Goal: Check status: Check status

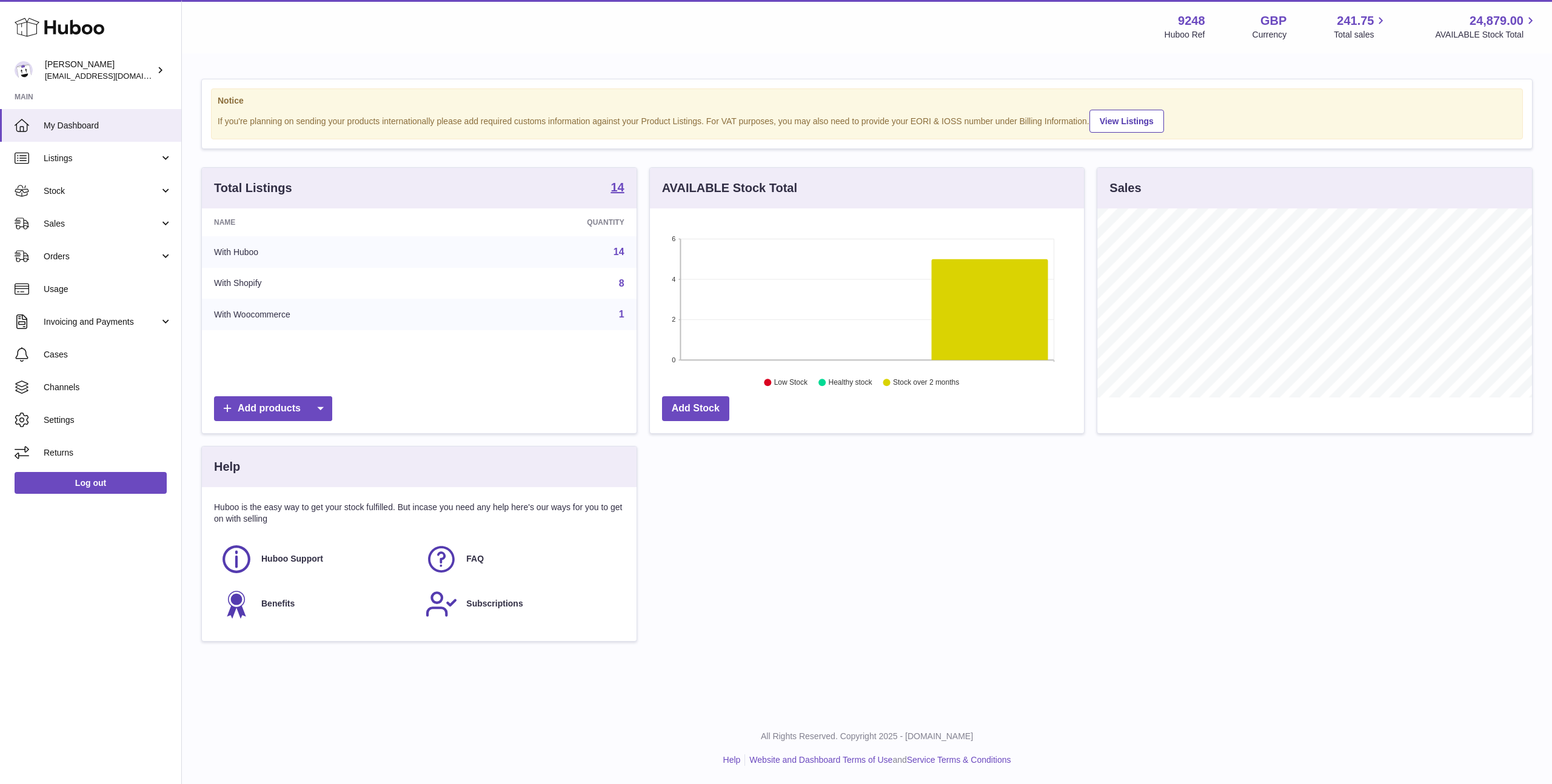
scroll to position [189, 434]
click at [69, 359] on span "Cases" at bounding box center [108, 355] width 128 height 11
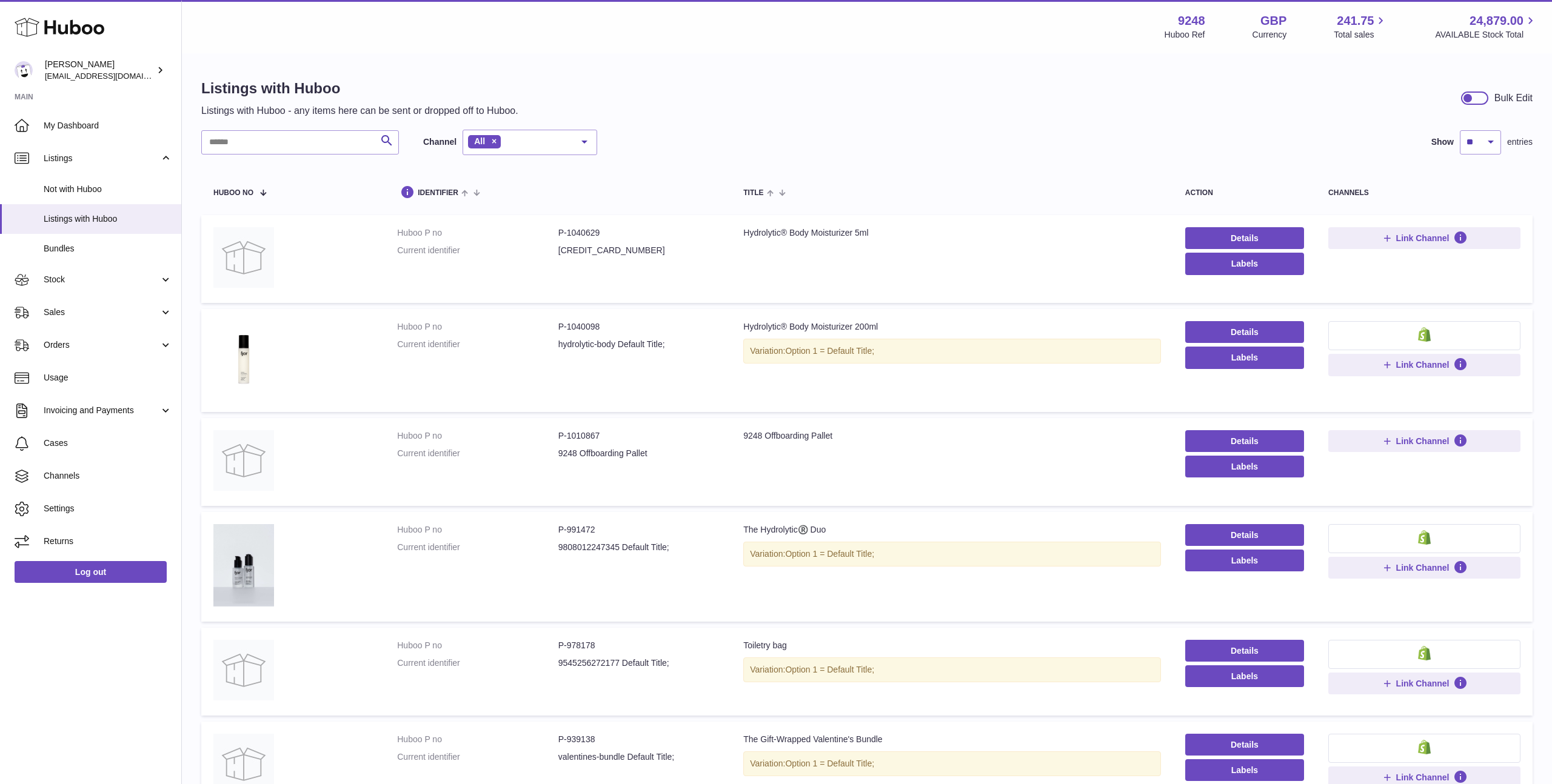
click at [422, 235] on dt "Huboo P no" at bounding box center [478, 233] width 161 height 11
click at [72, 188] on span "Not with Huboo" at bounding box center [108, 189] width 128 height 11
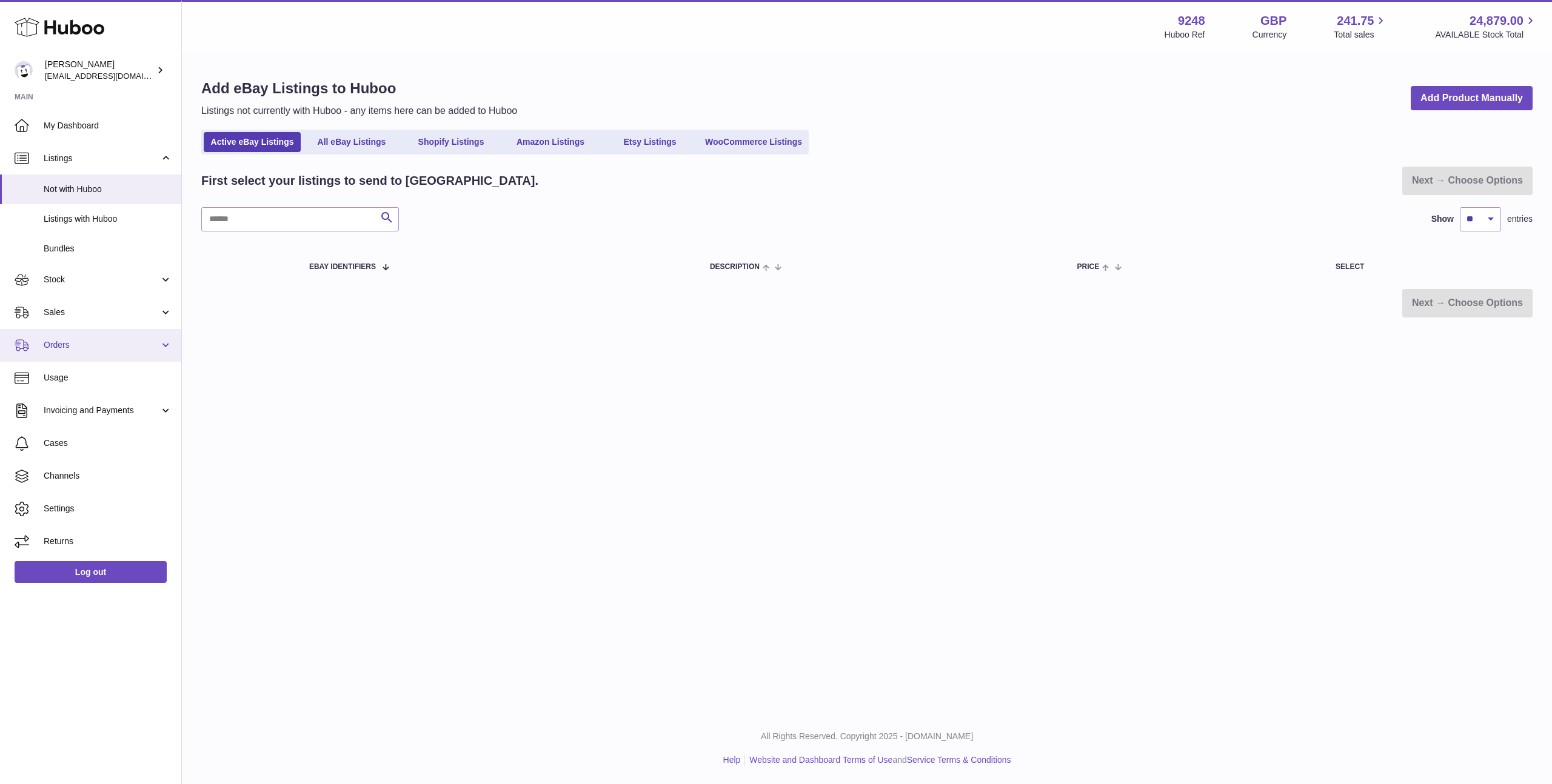
click at [69, 342] on span "Orders" at bounding box center [101, 345] width 116 height 11
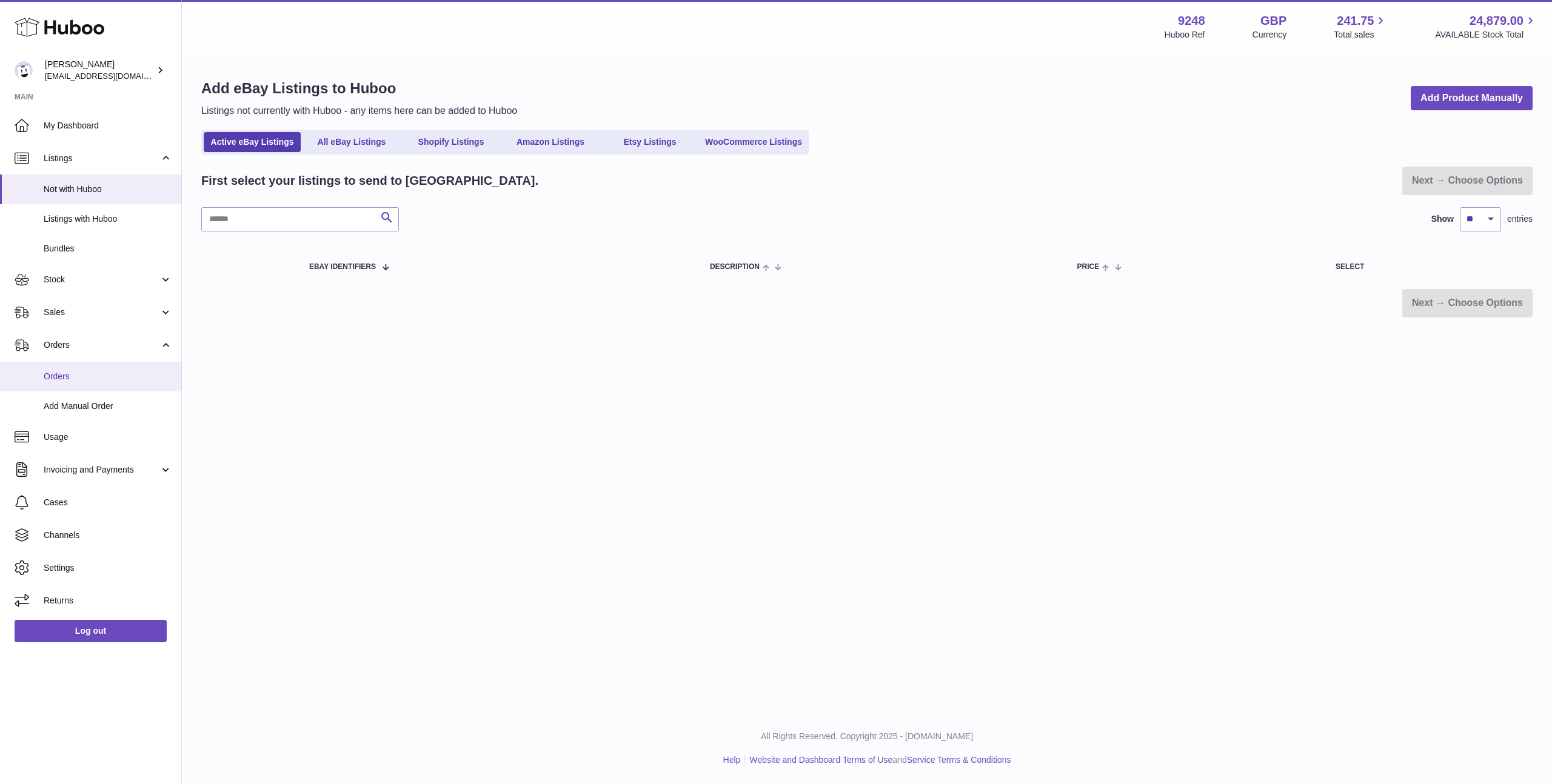
click at [70, 371] on span "Orders" at bounding box center [108, 376] width 128 height 11
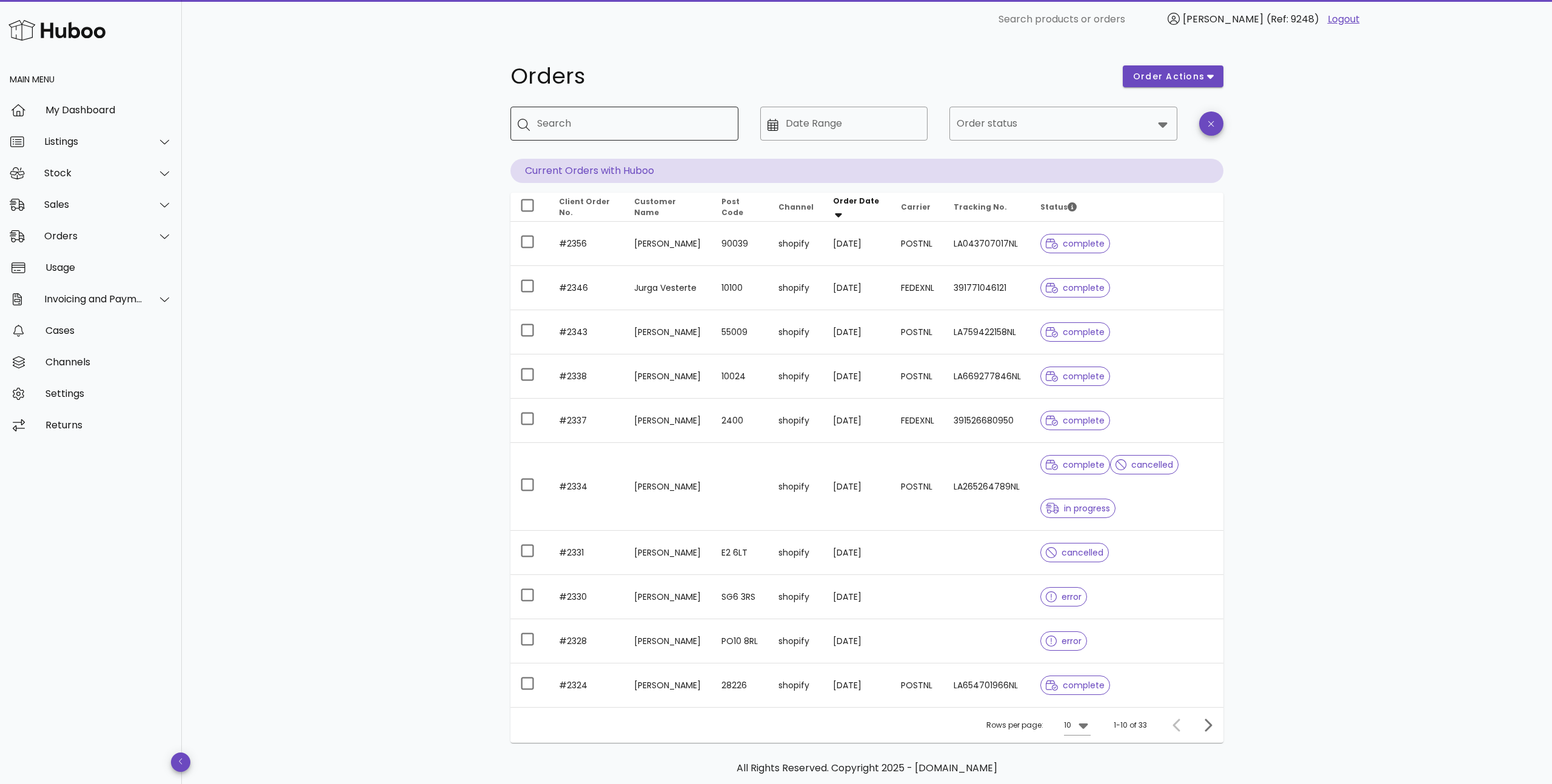
click at [620, 130] on input "Search" at bounding box center [633, 123] width 191 height 20
type input "*****"
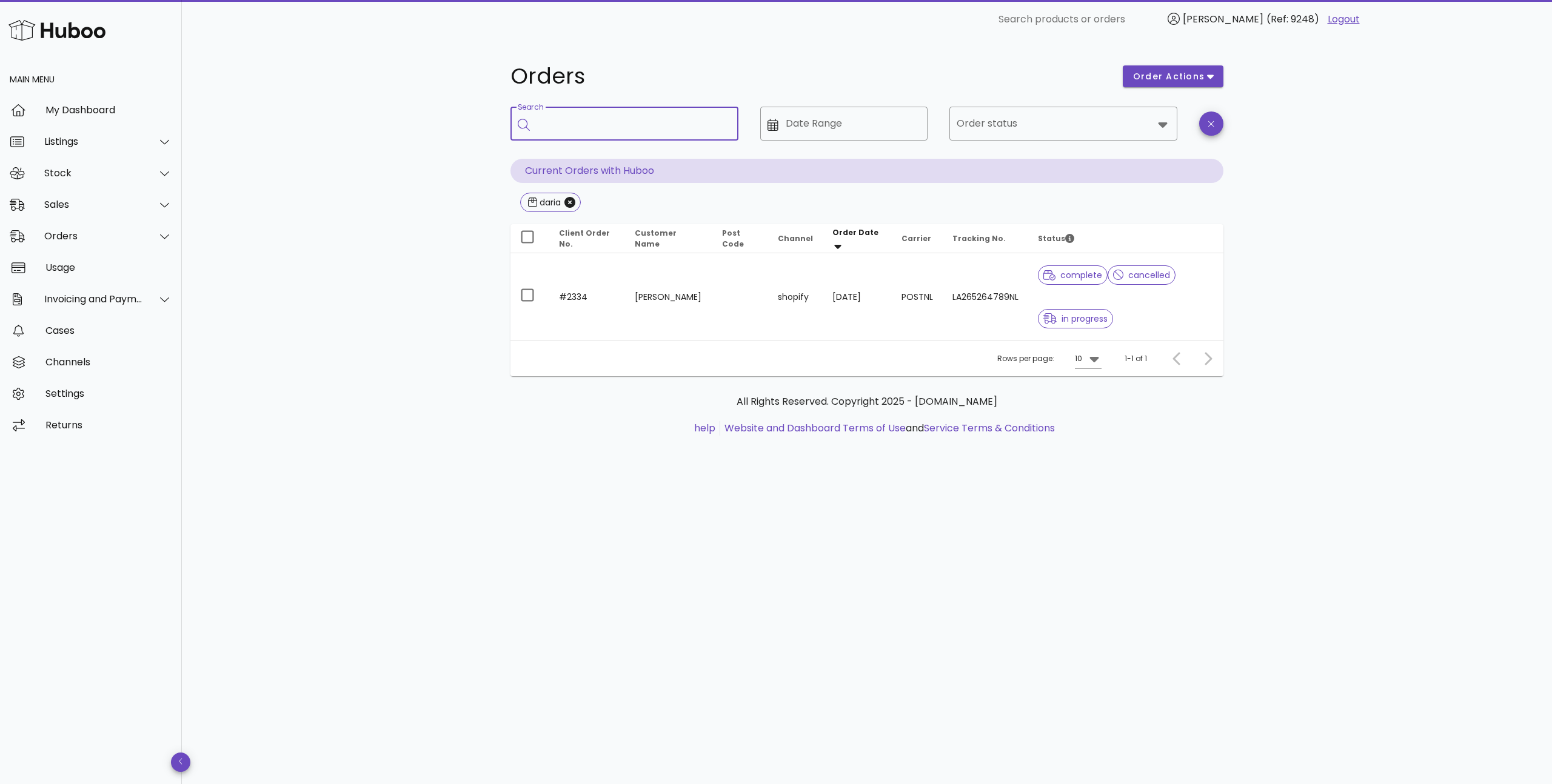
click at [480, 257] on div "Orders order actions ​ Search ​ Date Range ​ Order status Current Orders with H…" at bounding box center [867, 412] width 1370 height 745
click at [572, 197] on icon "Close" at bounding box center [570, 202] width 11 height 11
click at [578, 123] on input "Search" at bounding box center [633, 123] width 191 height 20
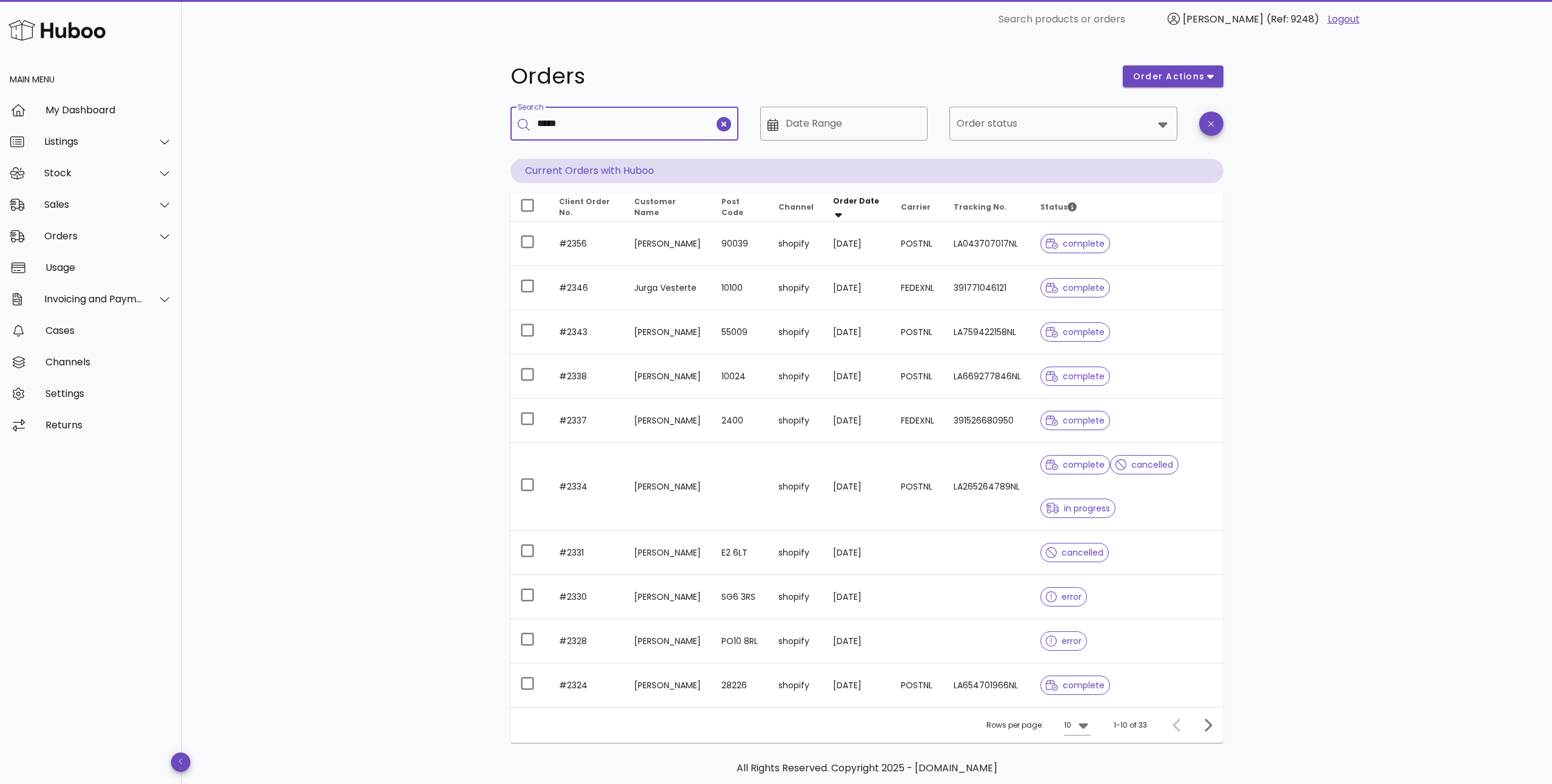
type input "*****"
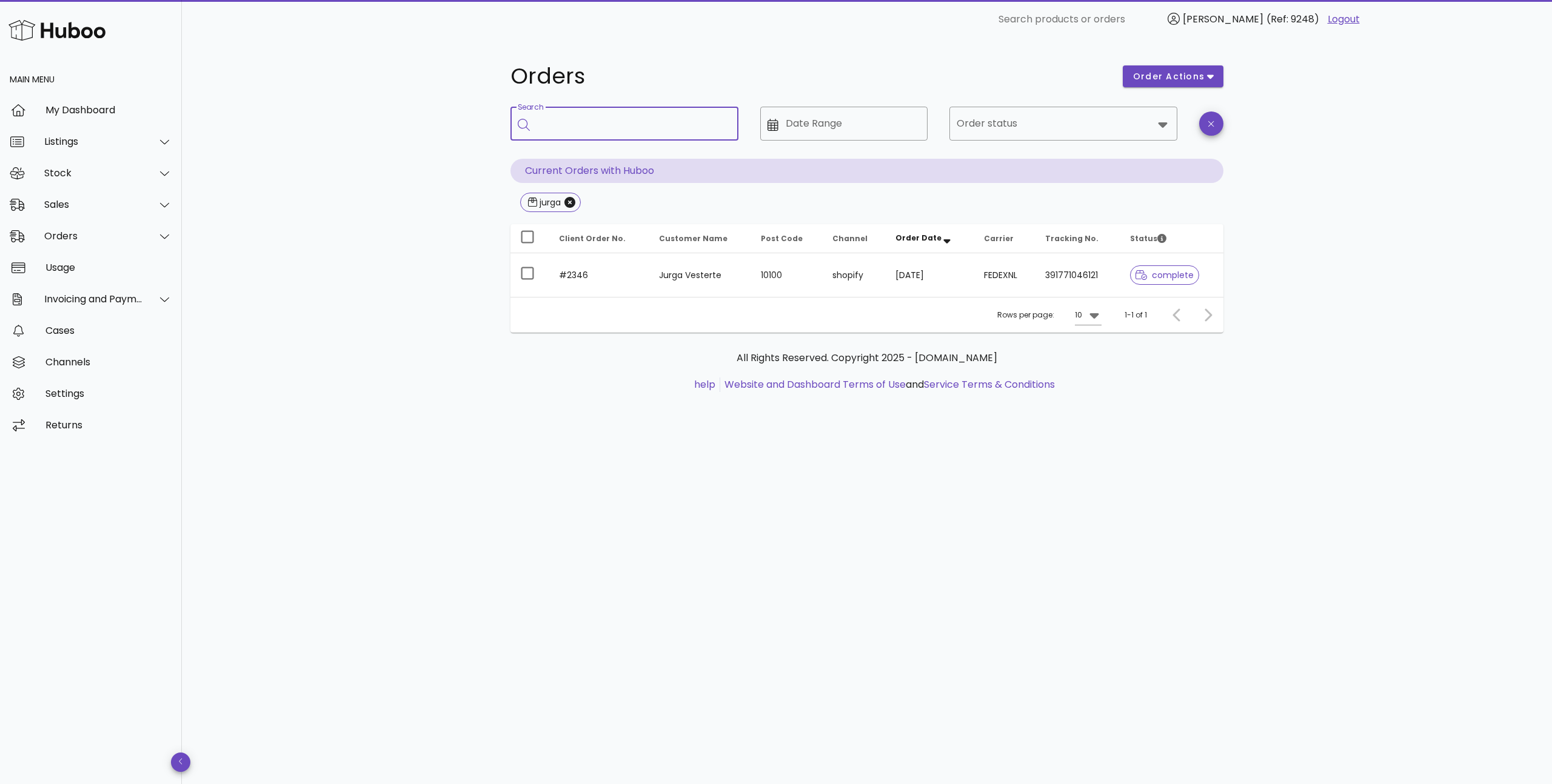
click at [440, 221] on div "Orders order actions ​ Search ​ Date Range ​ Order status Current Orders with H…" at bounding box center [867, 412] width 1370 height 745
click at [603, 127] on input "Search" at bounding box center [633, 123] width 191 height 20
click at [569, 200] on icon "Close" at bounding box center [570, 202] width 11 height 11
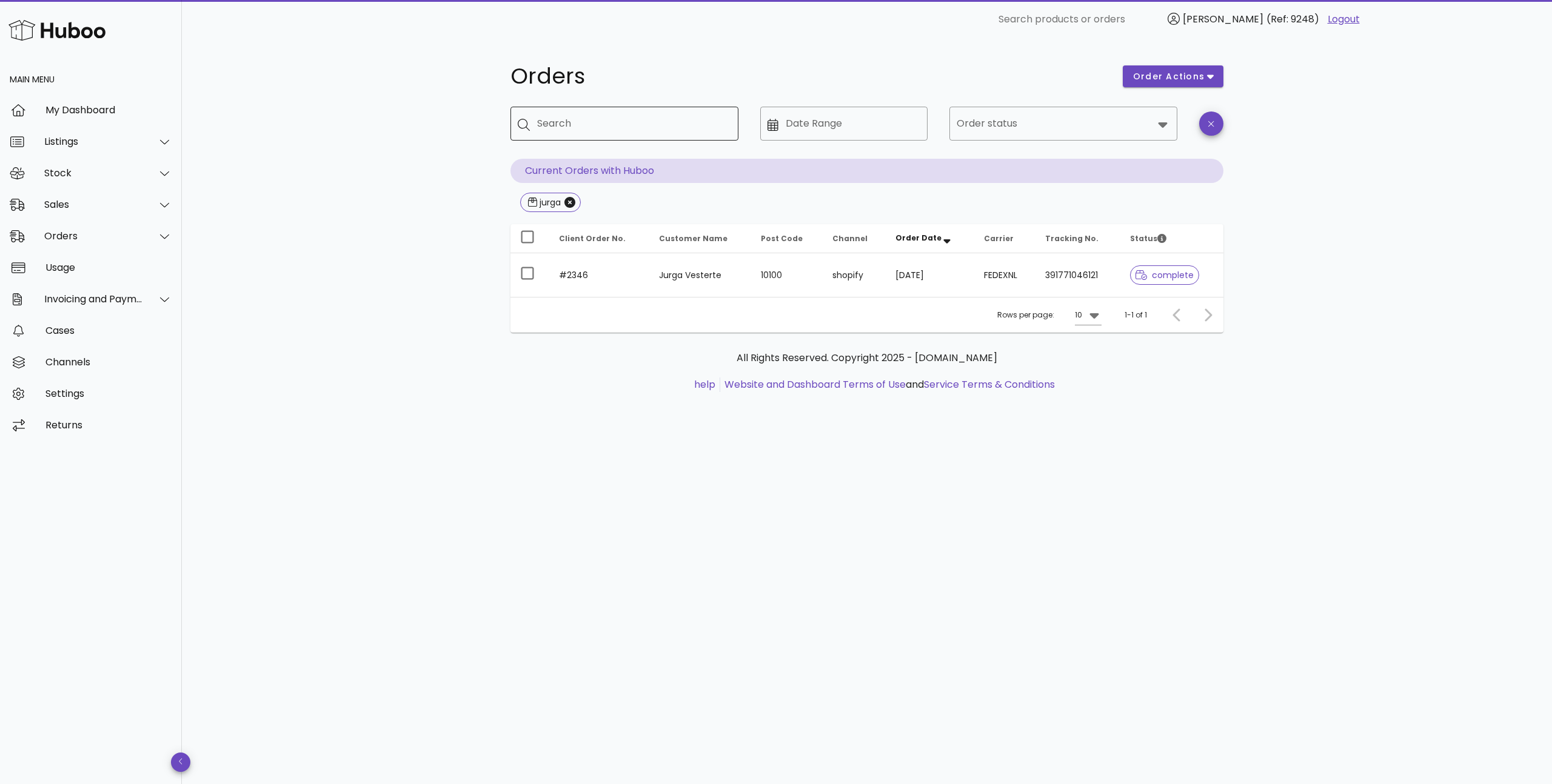
click at [582, 128] on input "Search" at bounding box center [633, 123] width 191 height 20
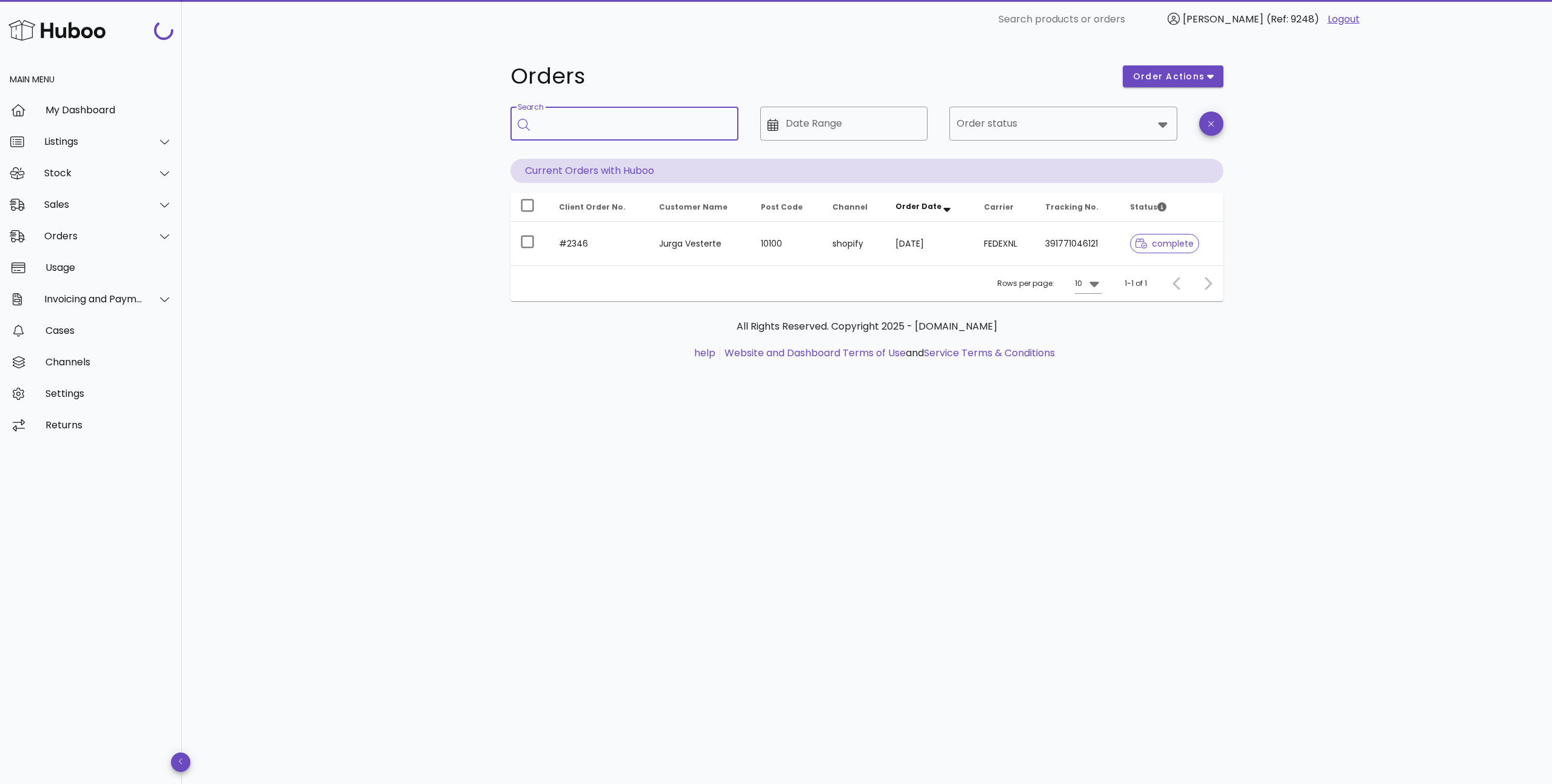
click at [568, 121] on input "Search" at bounding box center [633, 123] width 191 height 20
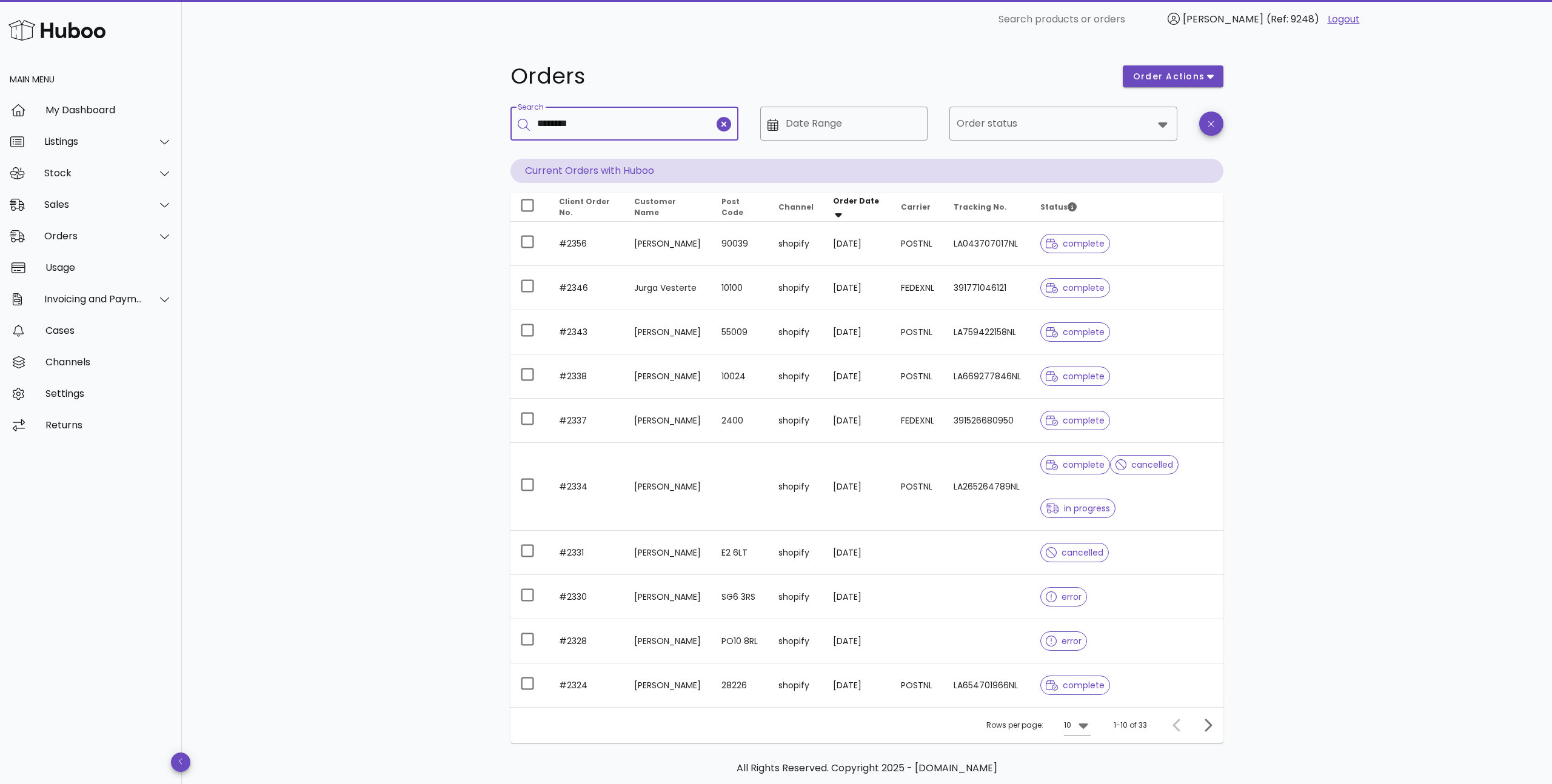
type input "********"
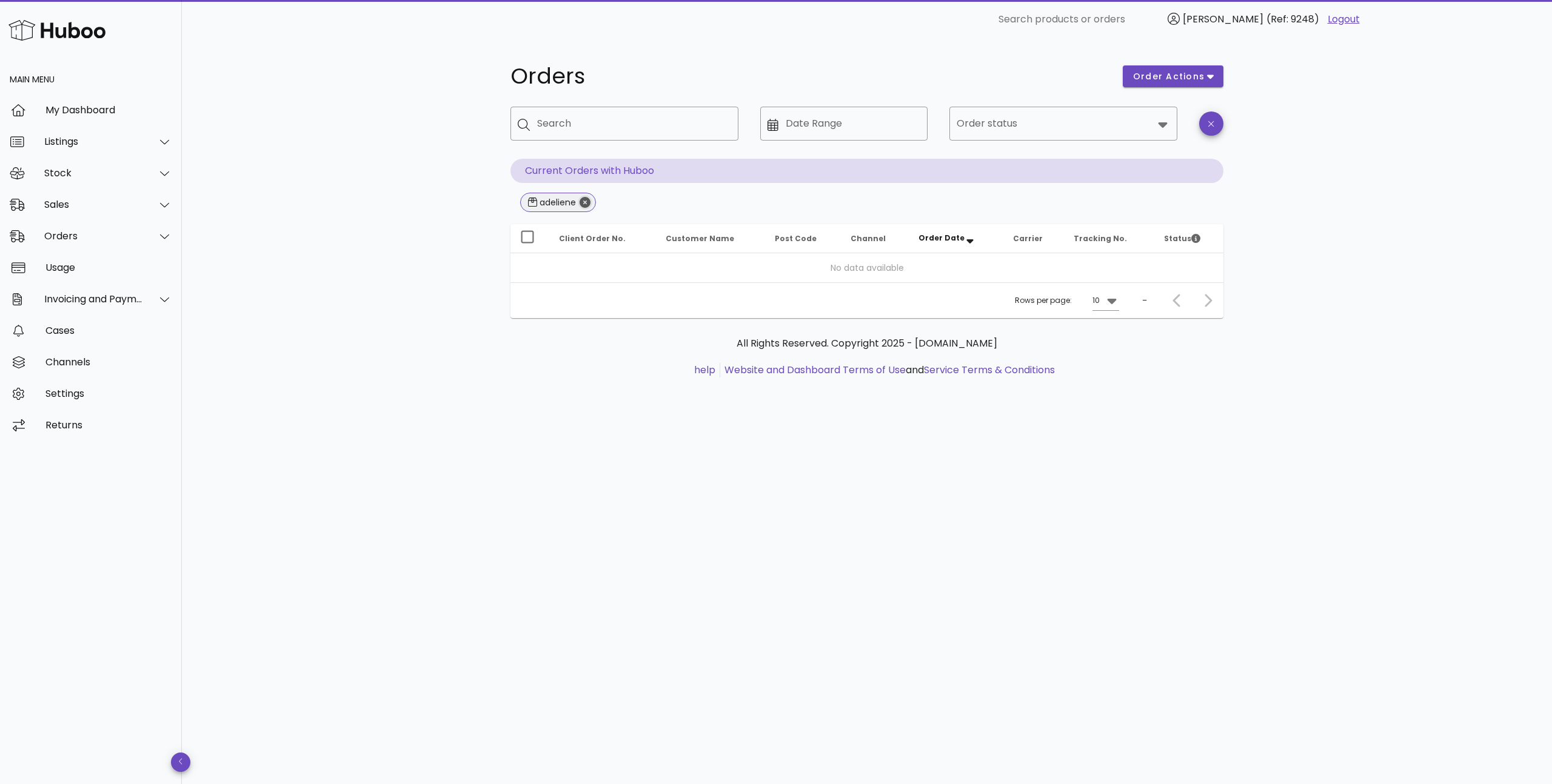
click at [587, 204] on icon "Close" at bounding box center [585, 202] width 11 height 11
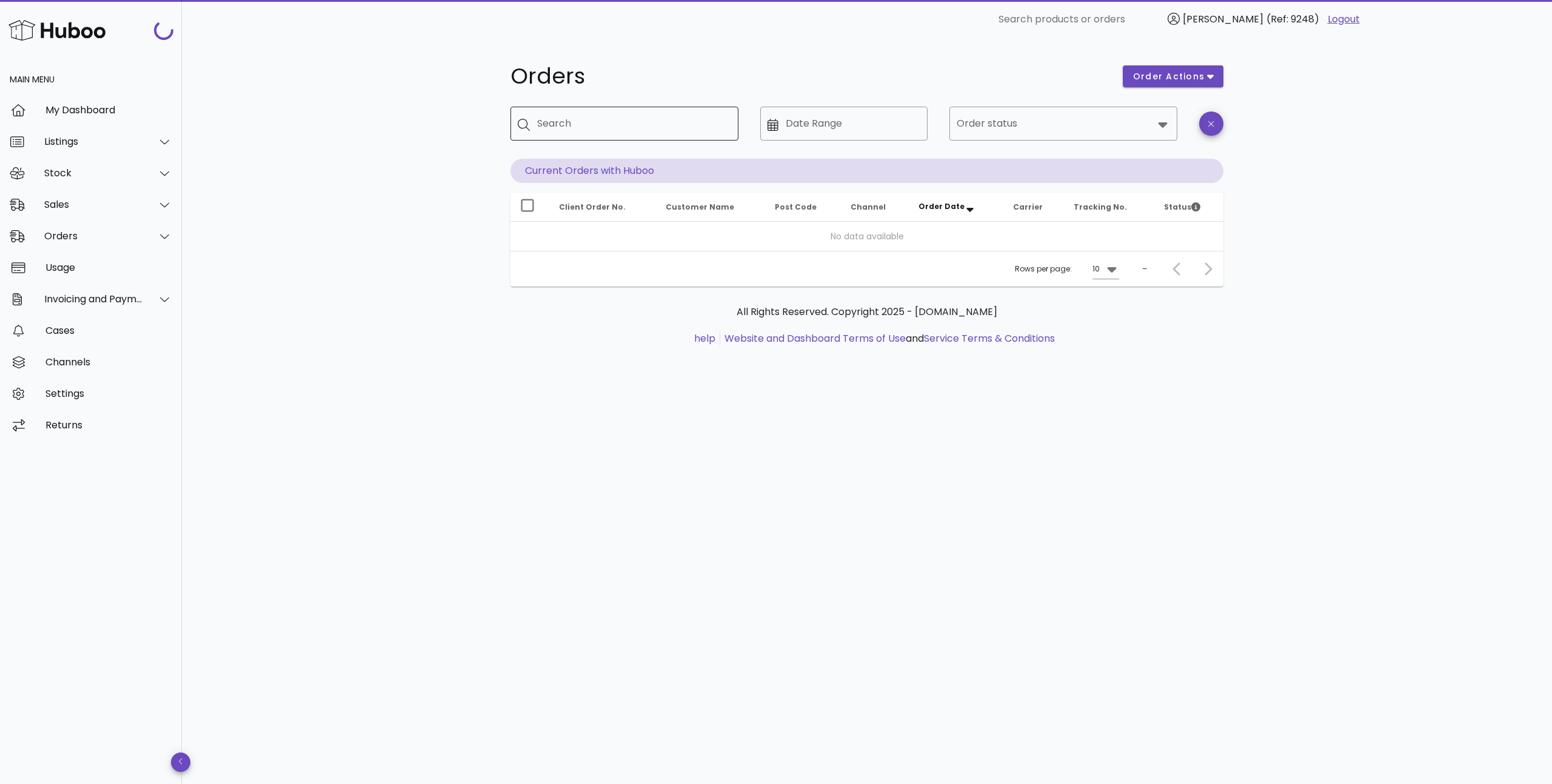
click at [582, 109] on div "Search" at bounding box center [633, 123] width 191 height 34
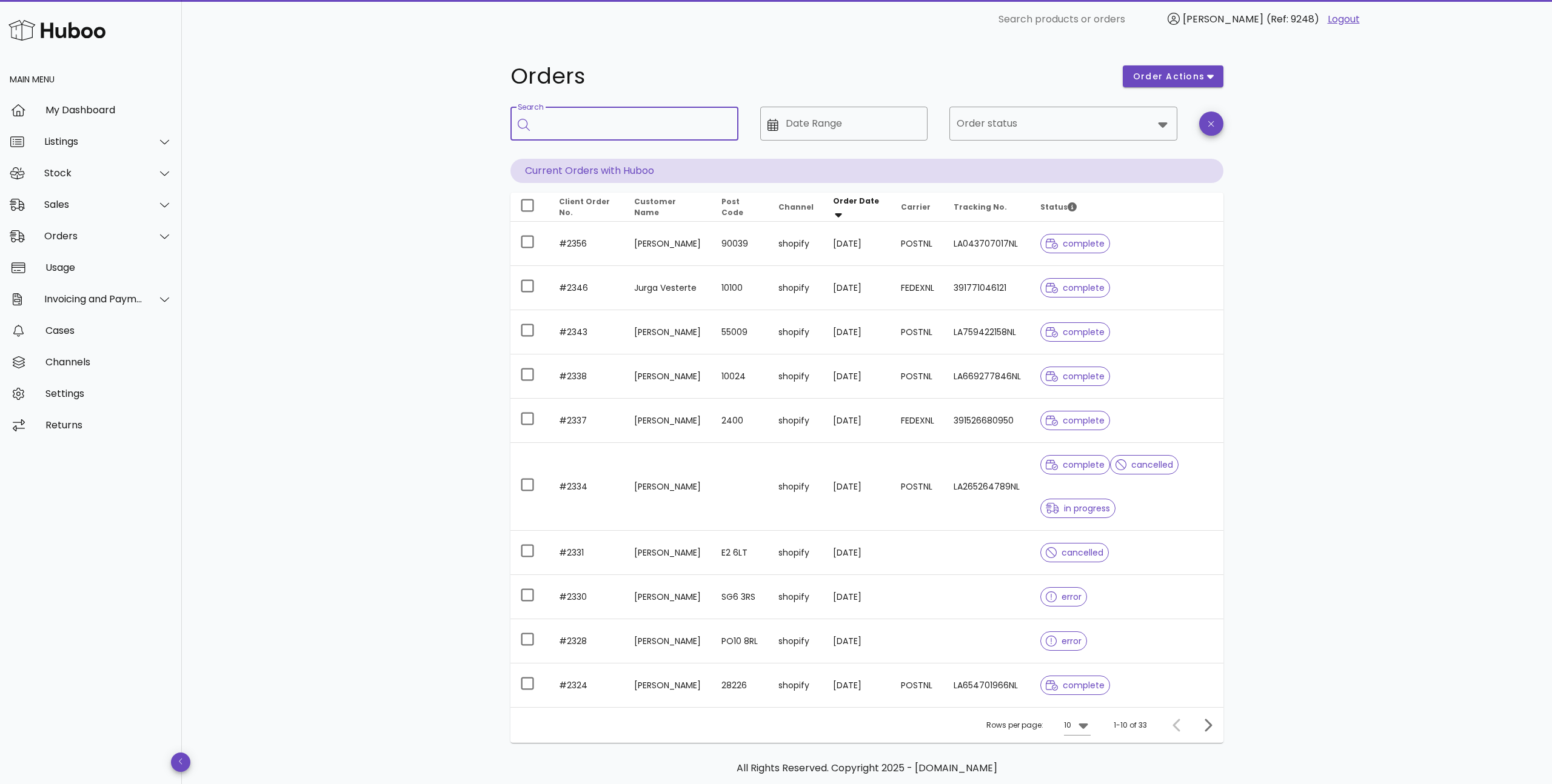
click at [579, 123] on input "Search" at bounding box center [633, 123] width 191 height 20
click at [1213, 728] on icon "Next page" at bounding box center [1208, 725] width 14 height 14
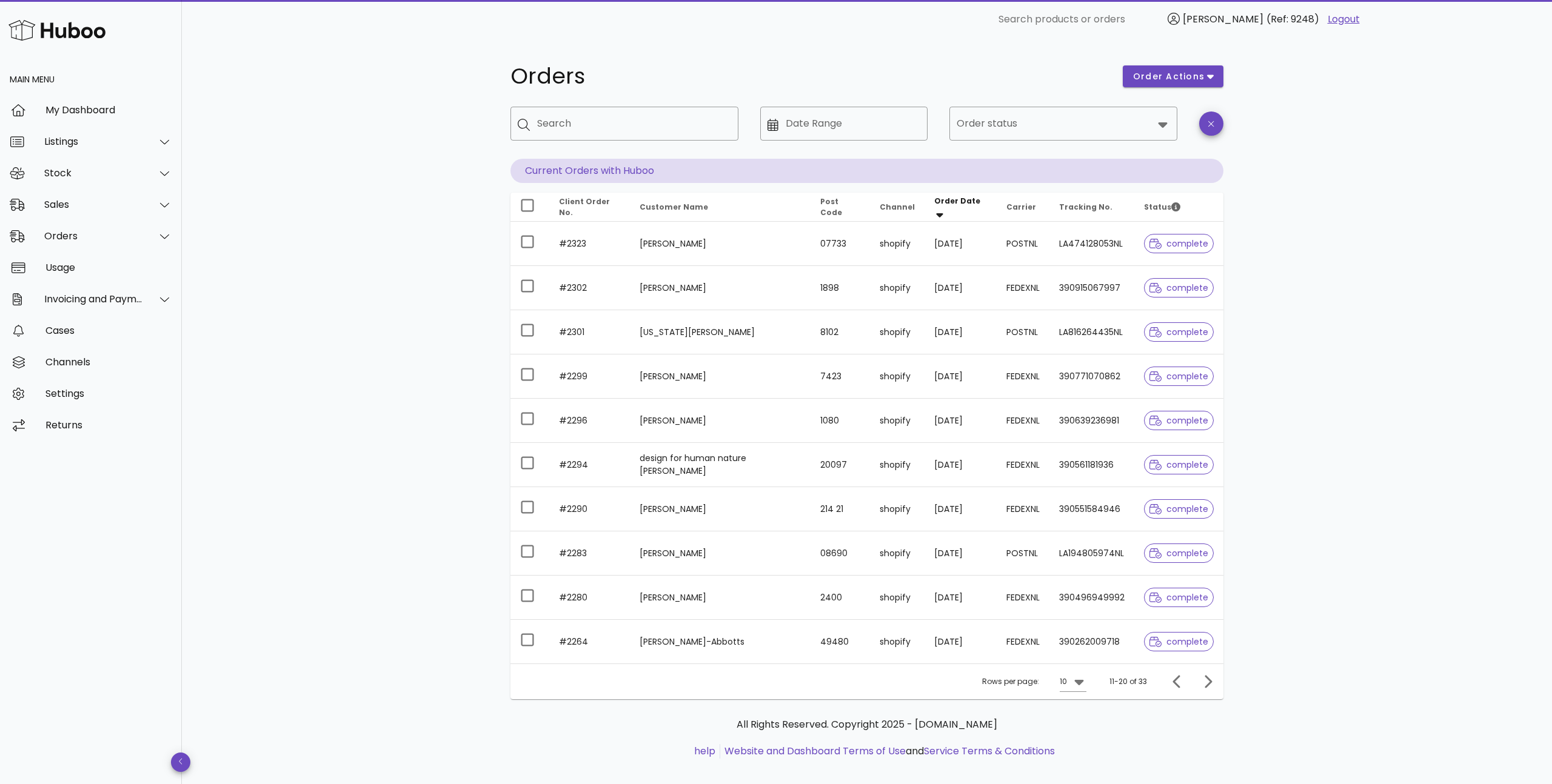
click at [1320, 96] on div "Orders order actions ​ Search ​ Date Range ​ Order status Current Orders with H…" at bounding box center [867, 418] width 1370 height 759
click at [445, 434] on div "Orders order actions ​ Search ​ Date Range ​ Order status Current Orders with H…" at bounding box center [867, 418] width 1370 height 759
